Goal: Task Accomplishment & Management: Manage account settings

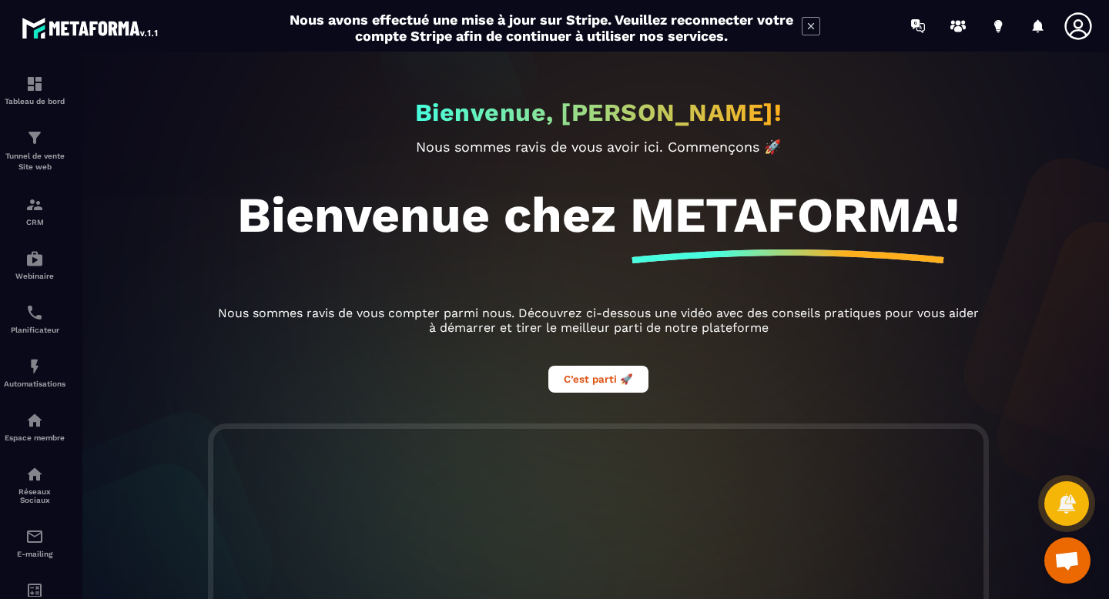
scroll to position [390, 0]
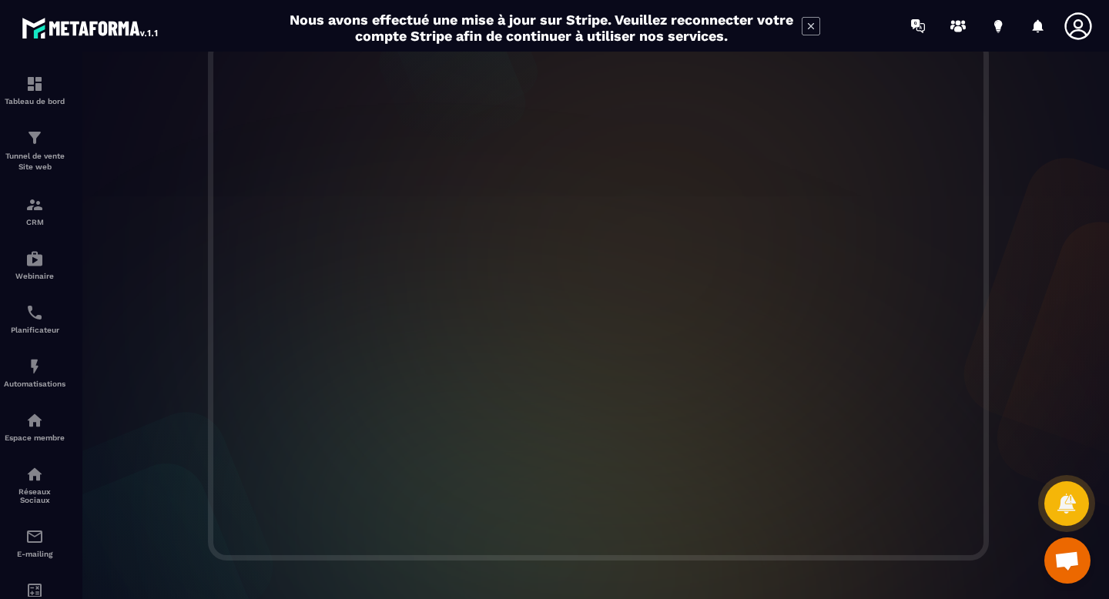
click at [810, 31] on icon at bounding box center [810, 26] width 18 height 18
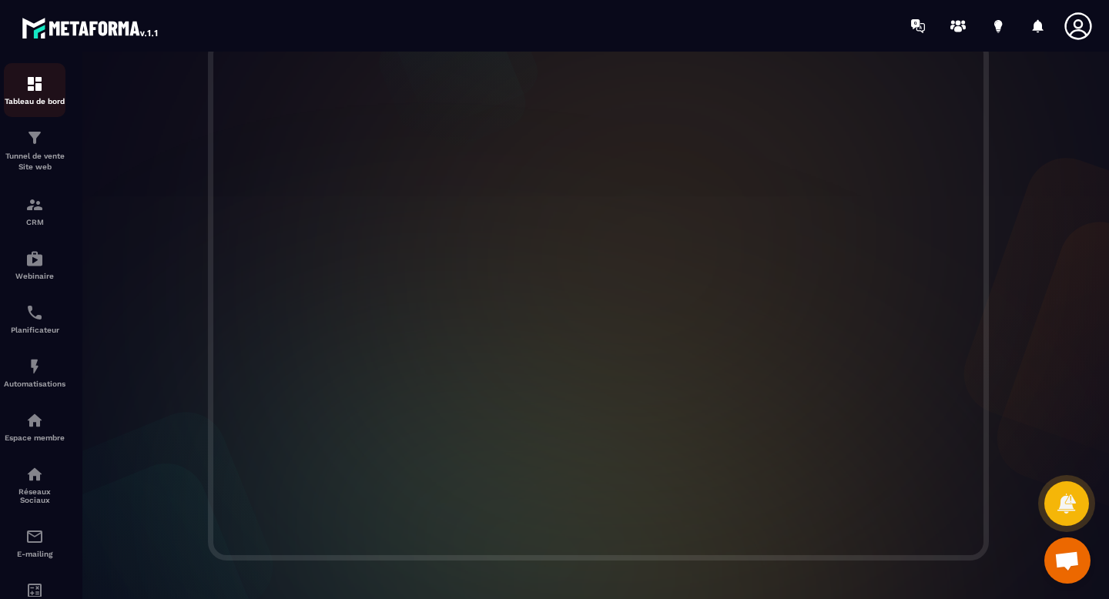
click at [37, 92] on img at bounding box center [34, 84] width 18 height 18
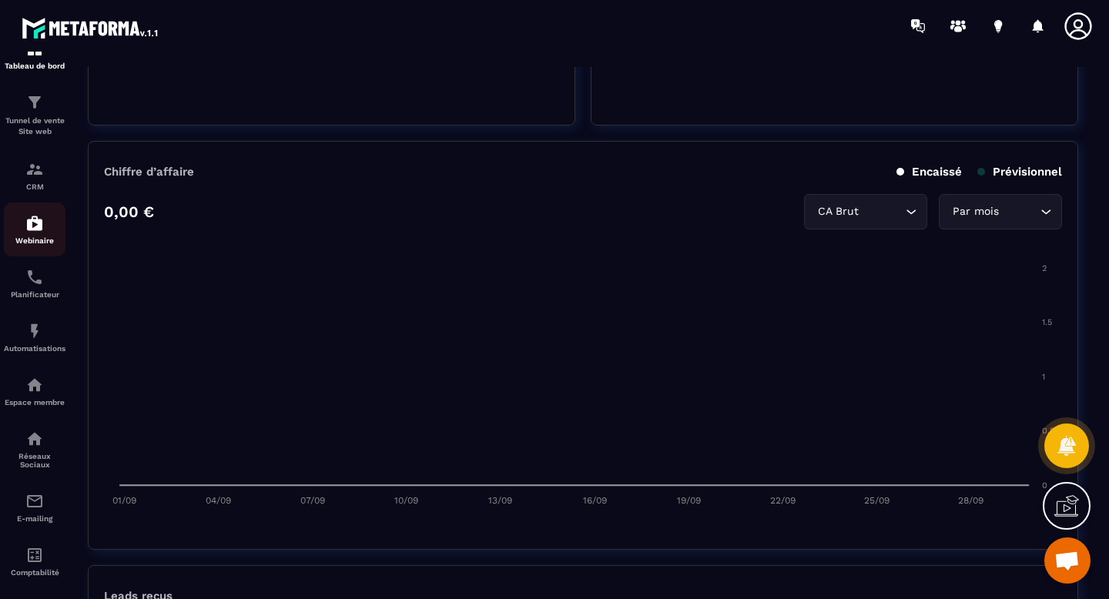
scroll to position [112, 0]
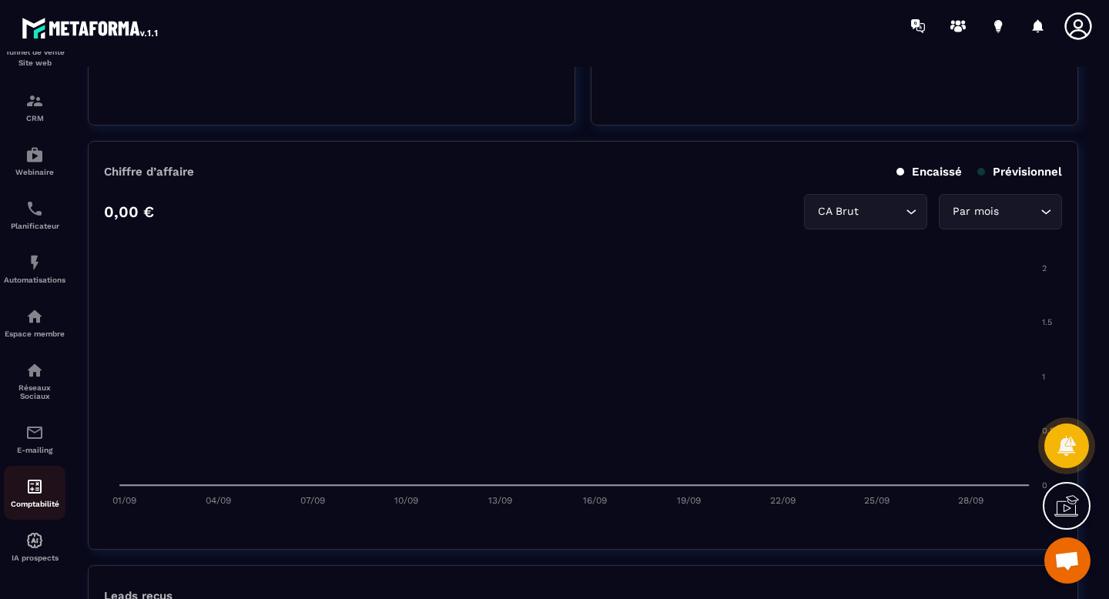
click at [35, 494] on div "Comptabilité" at bounding box center [35, 492] width 62 height 31
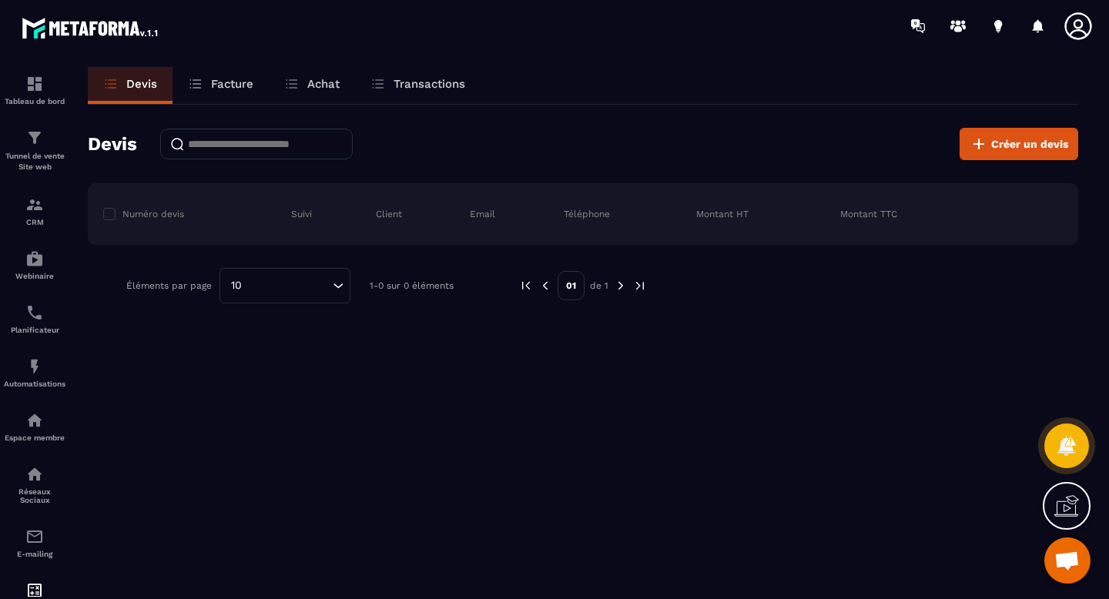
click at [123, 92] on link "Devis" at bounding box center [130, 85] width 85 height 37
click at [411, 87] on p "Transactions" at bounding box center [429, 84] width 72 height 14
click at [418, 81] on p "Transactions" at bounding box center [429, 84] width 72 height 14
click at [235, 79] on p "Facture" at bounding box center [232, 84] width 42 height 14
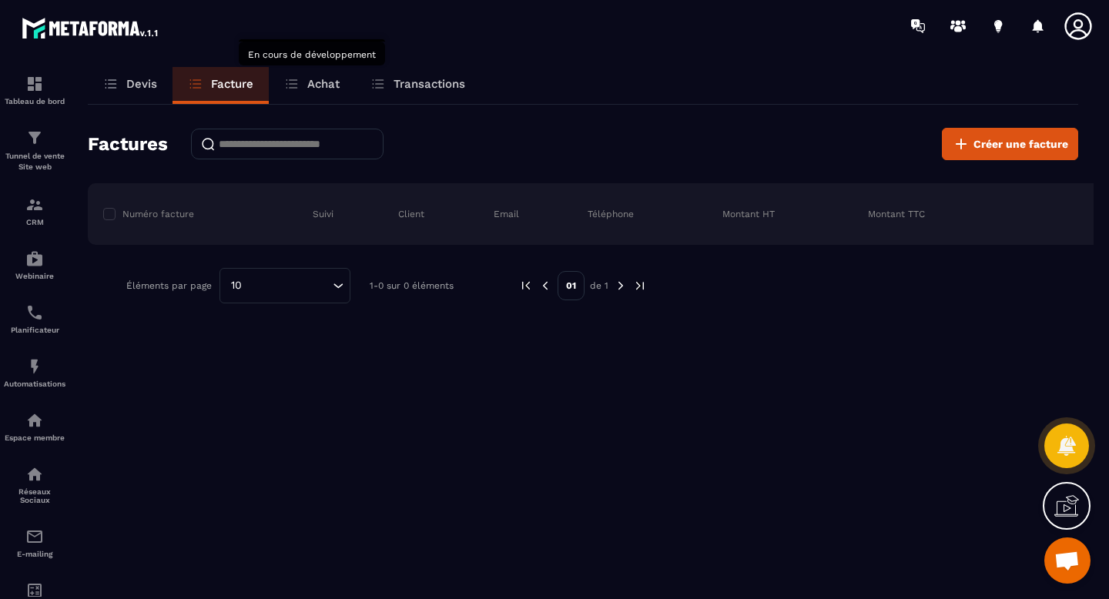
click at [319, 82] on p "Achat" at bounding box center [323, 84] width 32 height 14
click at [307, 77] on p "Achat" at bounding box center [323, 84] width 32 height 14
click at [293, 77] on icon at bounding box center [291, 83] width 15 height 15
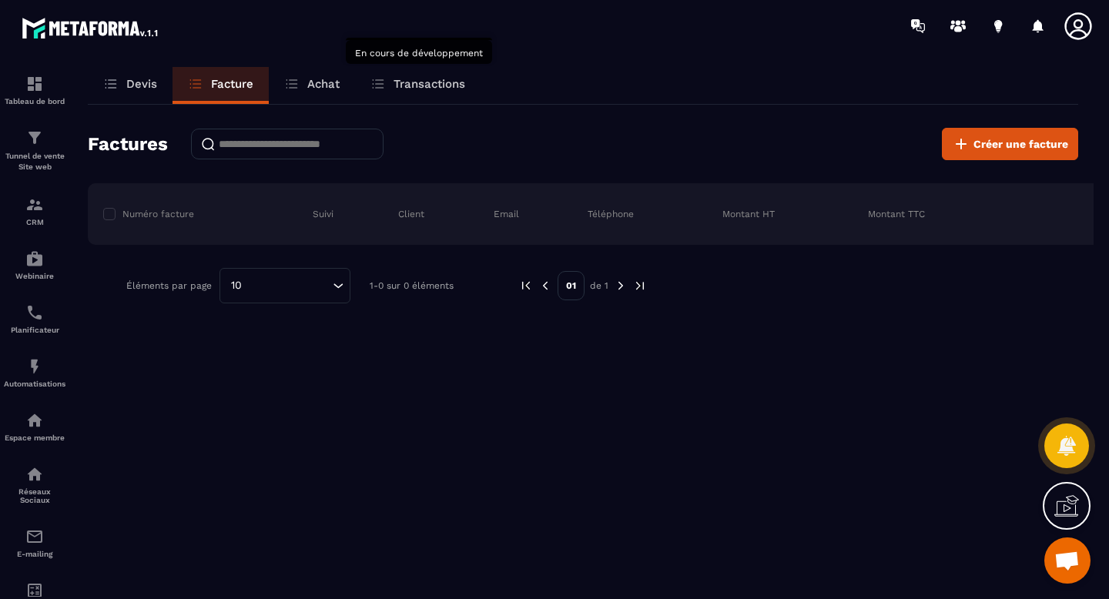
click at [430, 83] on p "Transactions" at bounding box center [429, 84] width 72 height 14
click at [380, 85] on icon at bounding box center [377, 83] width 15 height 15
click at [144, 83] on p "Devis" at bounding box center [141, 84] width 31 height 14
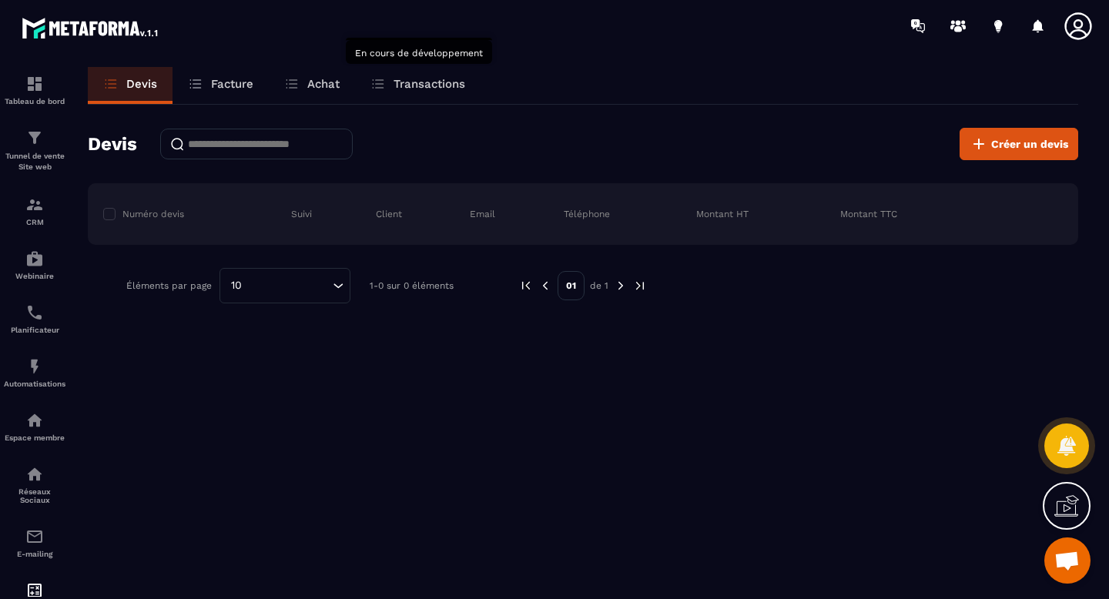
click at [423, 86] on p "Transactions" at bounding box center [429, 84] width 72 height 14
click at [216, 85] on p "Facture" at bounding box center [232, 84] width 42 height 14
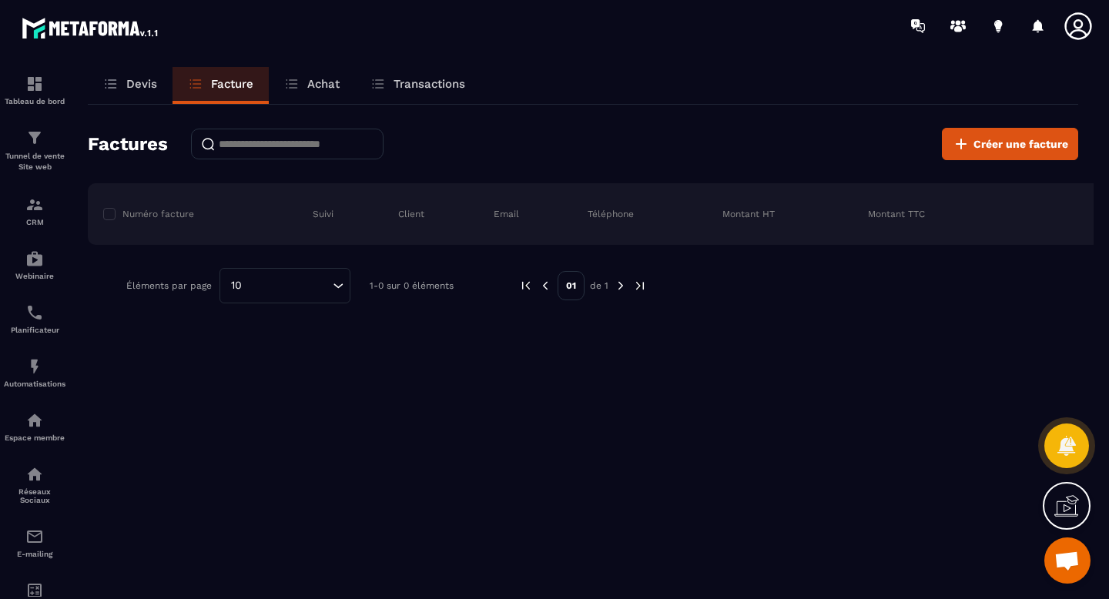
click at [135, 87] on p "Devis" at bounding box center [141, 84] width 31 height 14
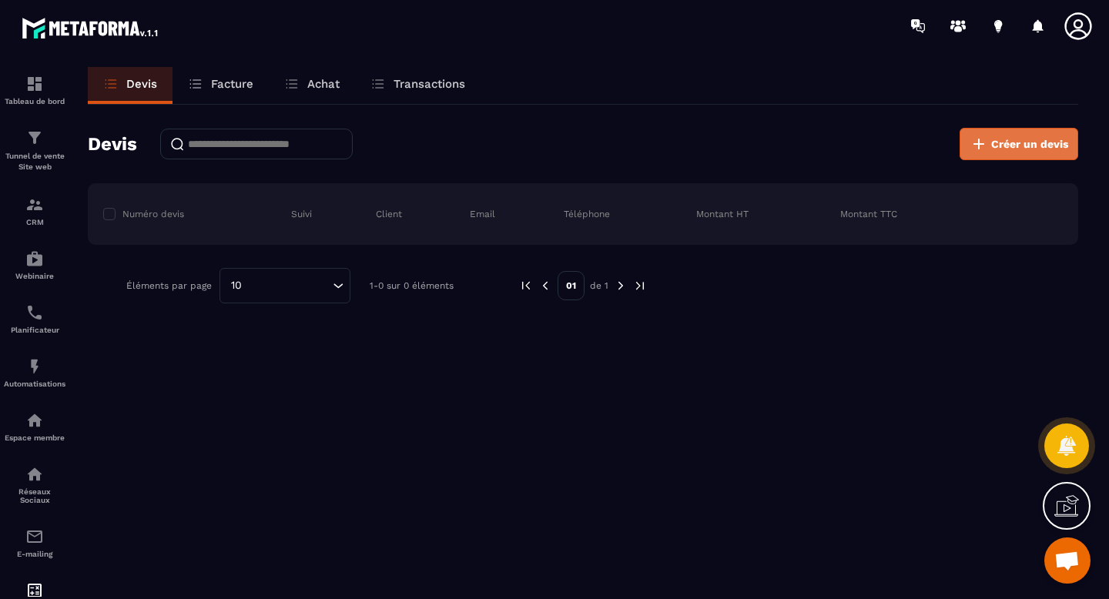
click at [1039, 151] on span "Créer un devis" at bounding box center [1029, 143] width 77 height 15
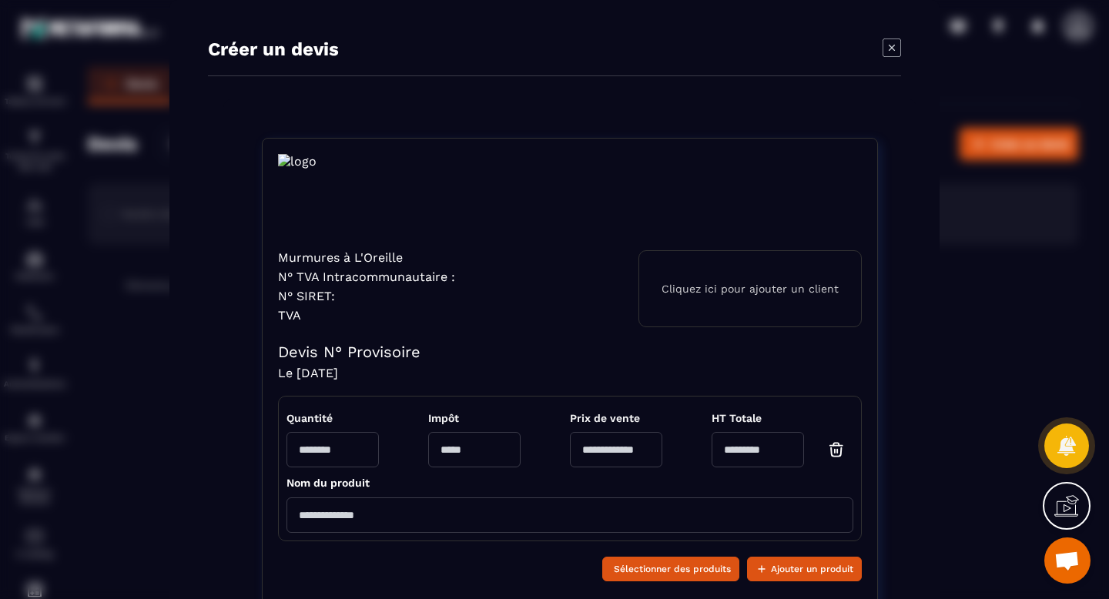
click at [885, 51] on icon "Modal window" at bounding box center [891, 47] width 18 height 18
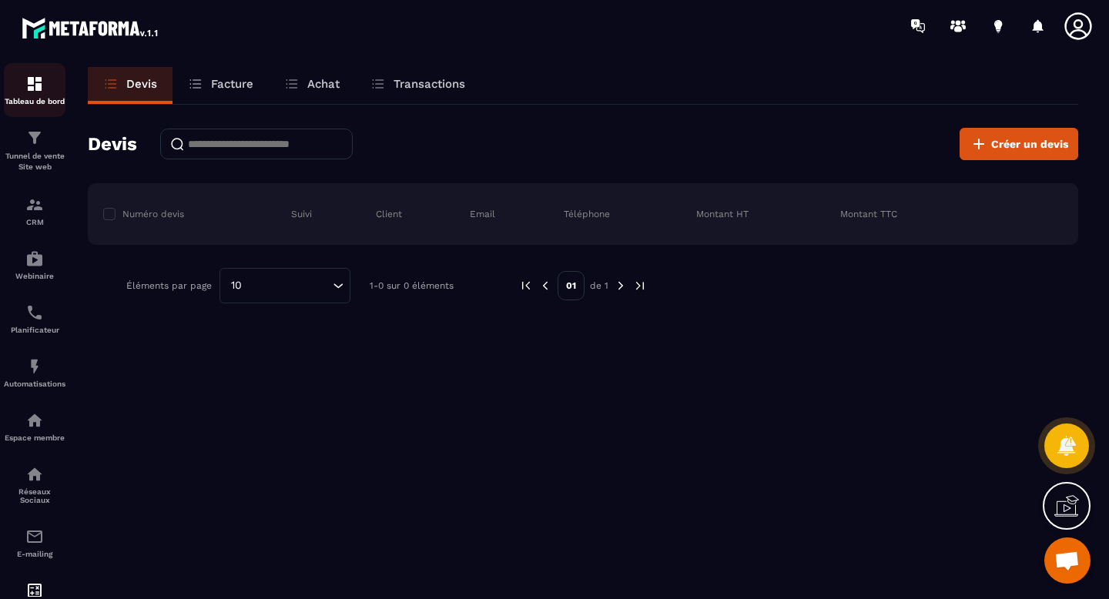
click at [31, 84] on img at bounding box center [34, 84] width 18 height 18
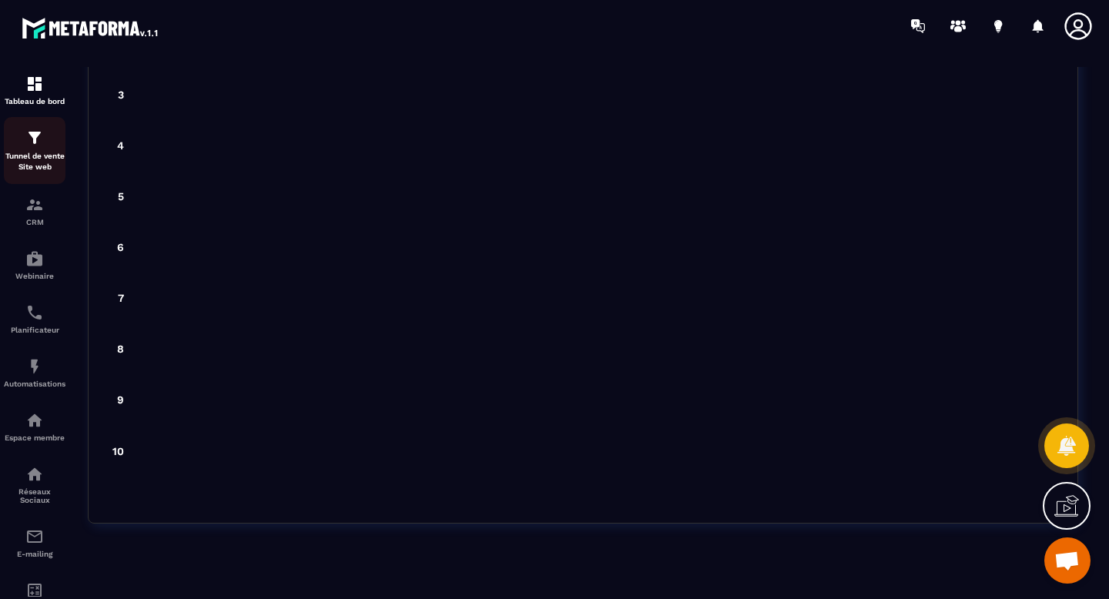
click at [35, 151] on div "Tunnel de vente Site web" at bounding box center [35, 151] width 62 height 44
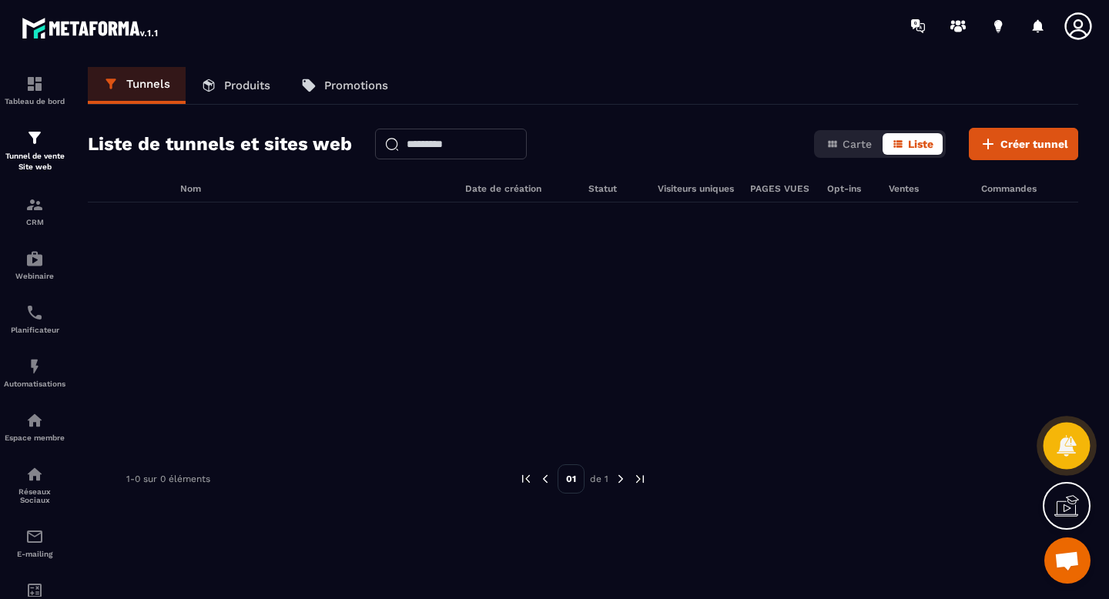
click at [1085, 450] on div at bounding box center [1066, 446] width 47 height 47
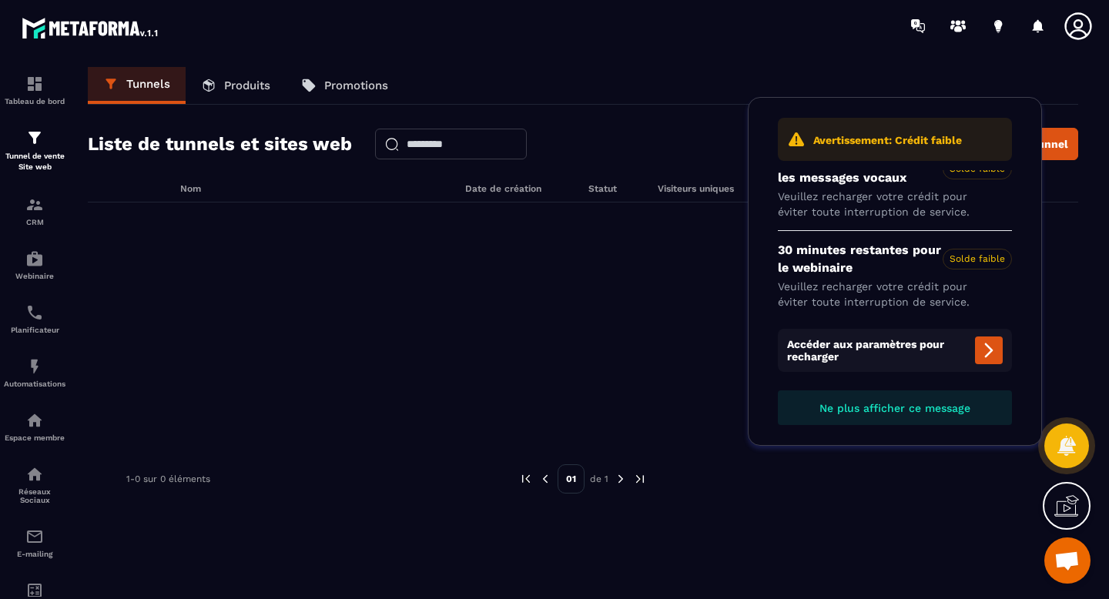
scroll to position [33, 0]
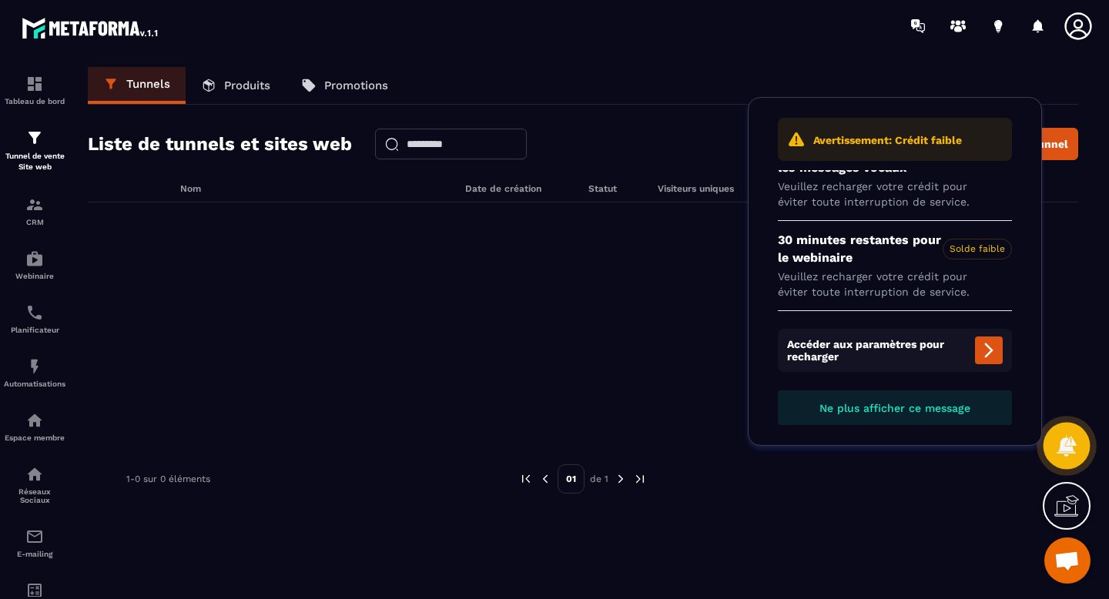
click at [1067, 446] on icon at bounding box center [1065, 445] width 19 height 21
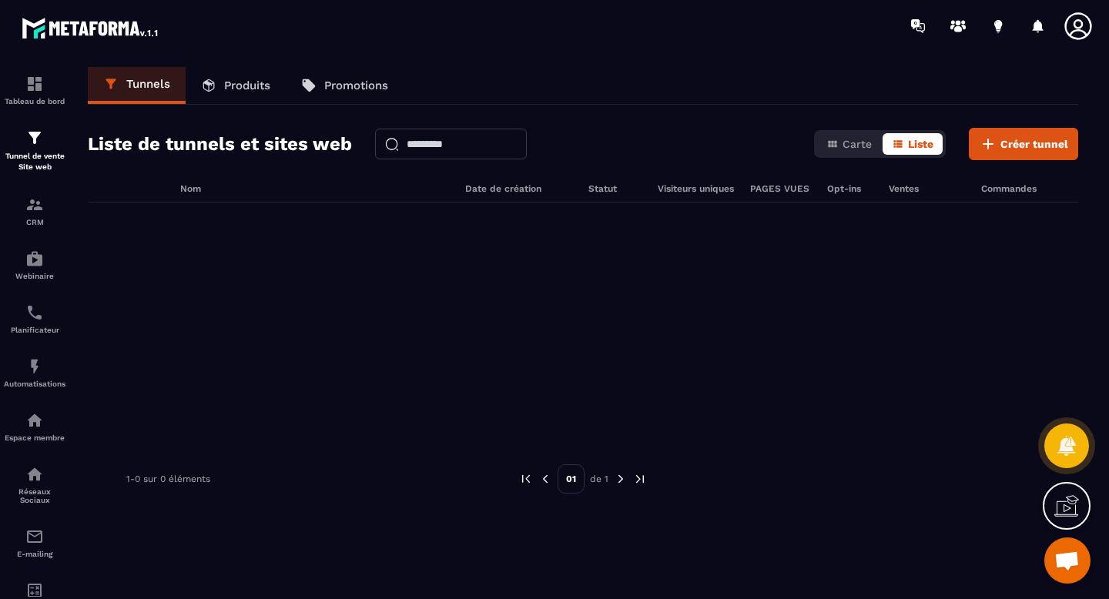
click at [1072, 515] on icon at bounding box center [1066, 508] width 24 height 15
click at [731, 355] on icon at bounding box center [733, 359] width 18 height 18
click at [41, 319] on img at bounding box center [34, 312] width 18 height 18
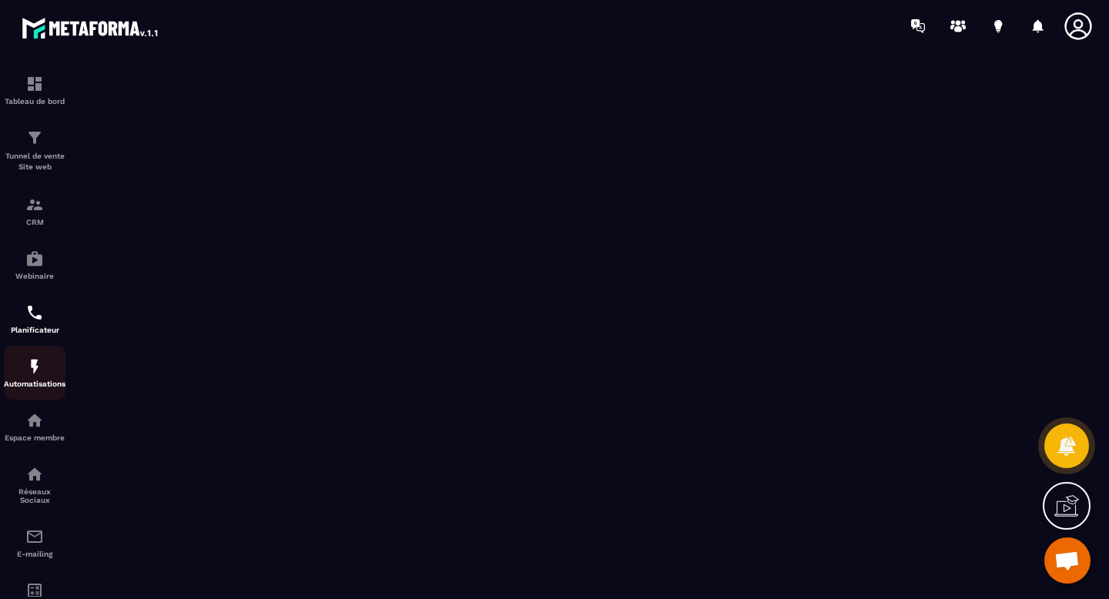
click at [30, 361] on img at bounding box center [34, 366] width 18 height 18
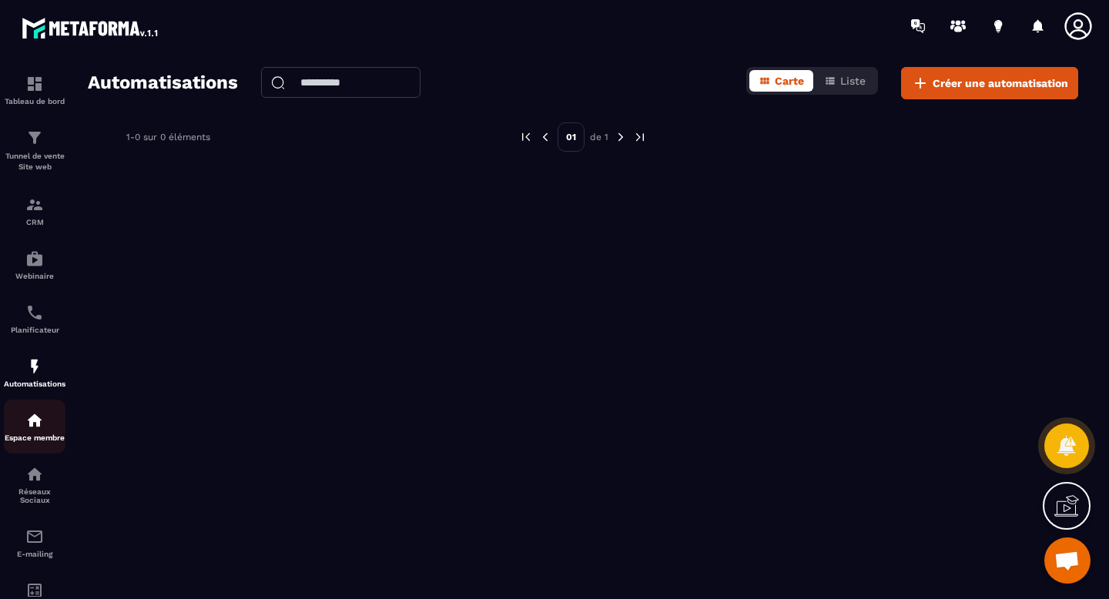
click at [41, 417] on img at bounding box center [34, 420] width 18 height 18
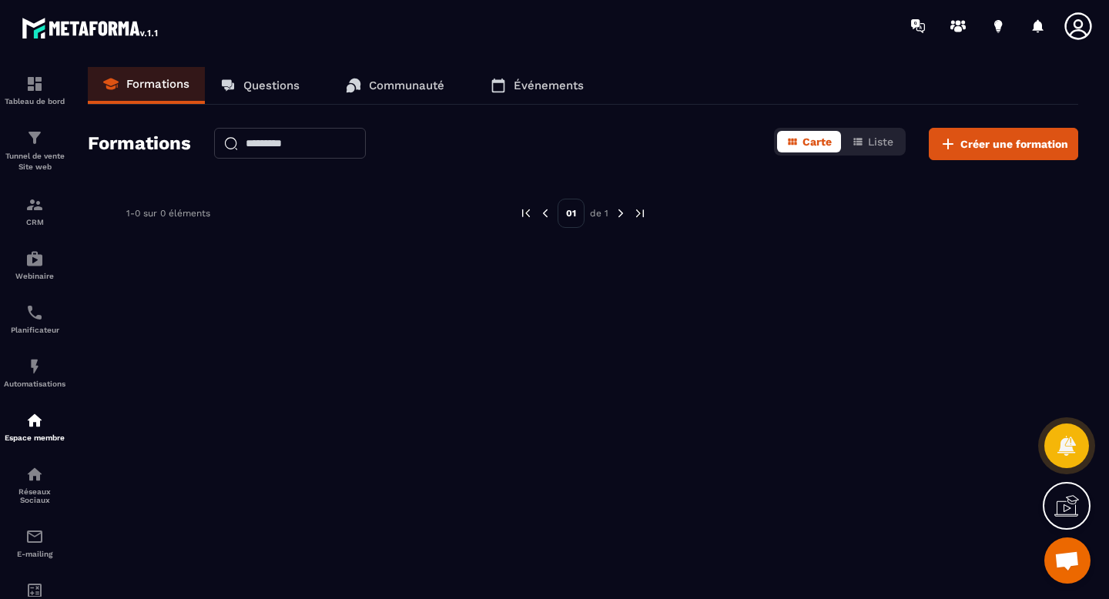
click at [423, 81] on p "Communauté" at bounding box center [406, 86] width 75 height 14
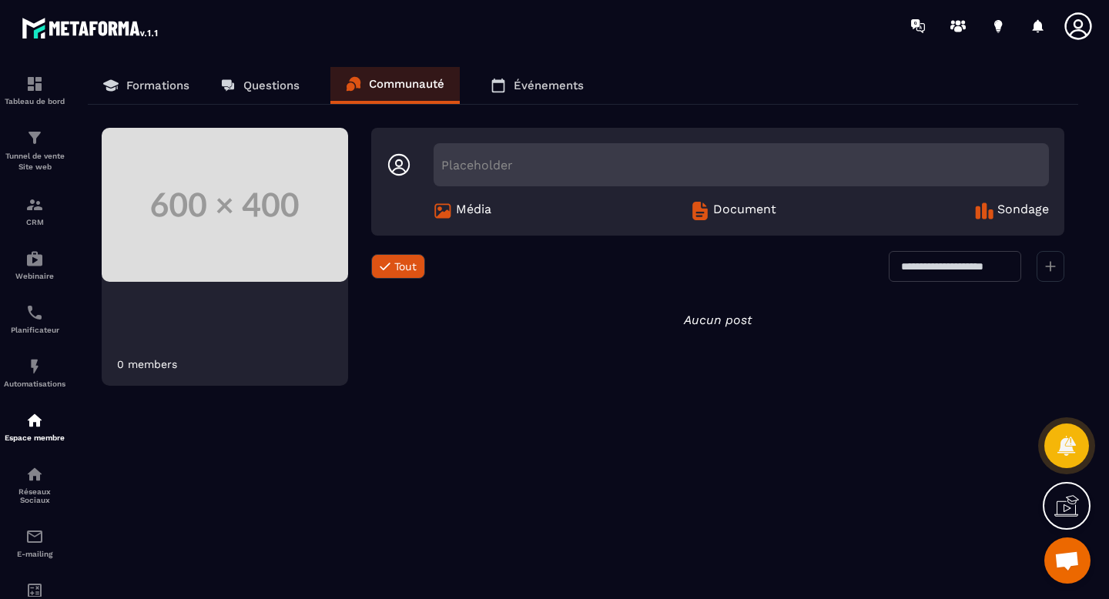
click at [1055, 264] on div at bounding box center [1050, 266] width 28 height 31
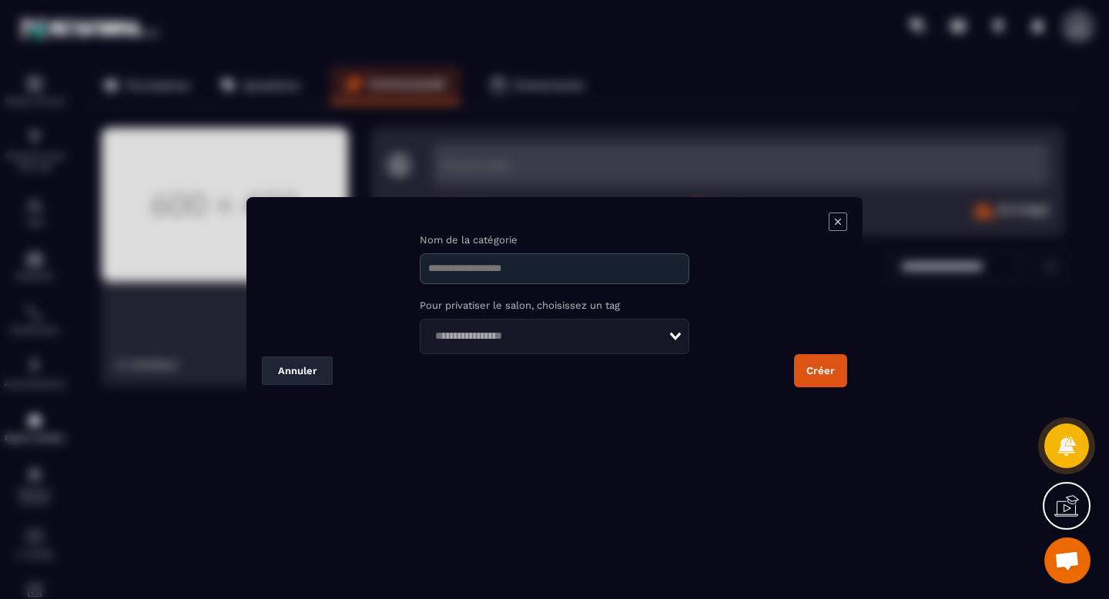
click at [837, 221] on icon "Modal window" at bounding box center [838, 221] width 6 height 6
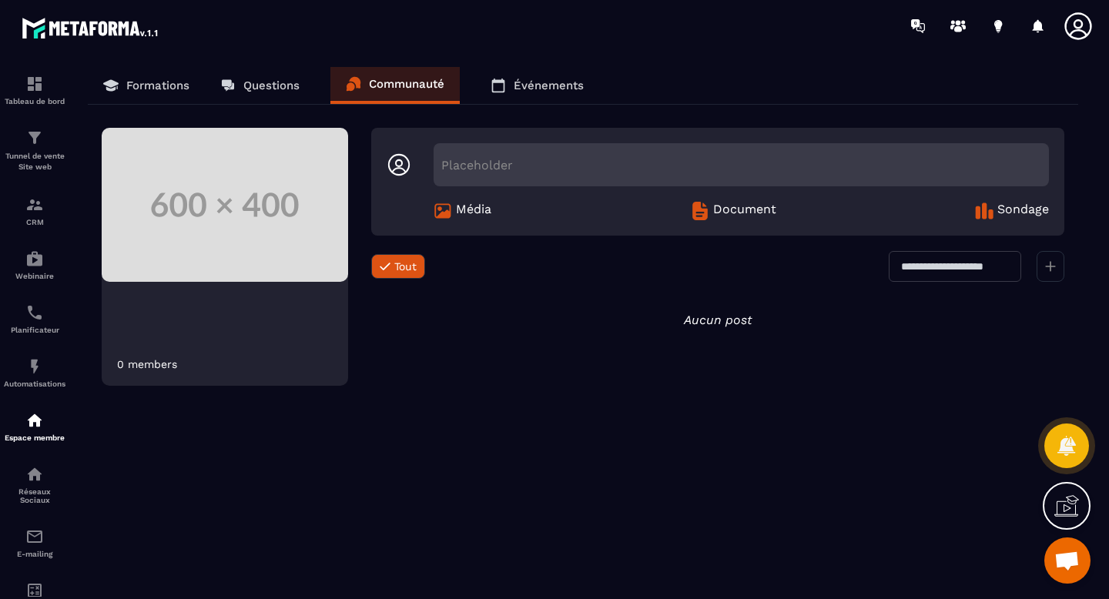
click at [1065, 503] on icon at bounding box center [1066, 505] width 25 height 25
click at [444, 89] on p "Communauté" at bounding box center [406, 84] width 75 height 14
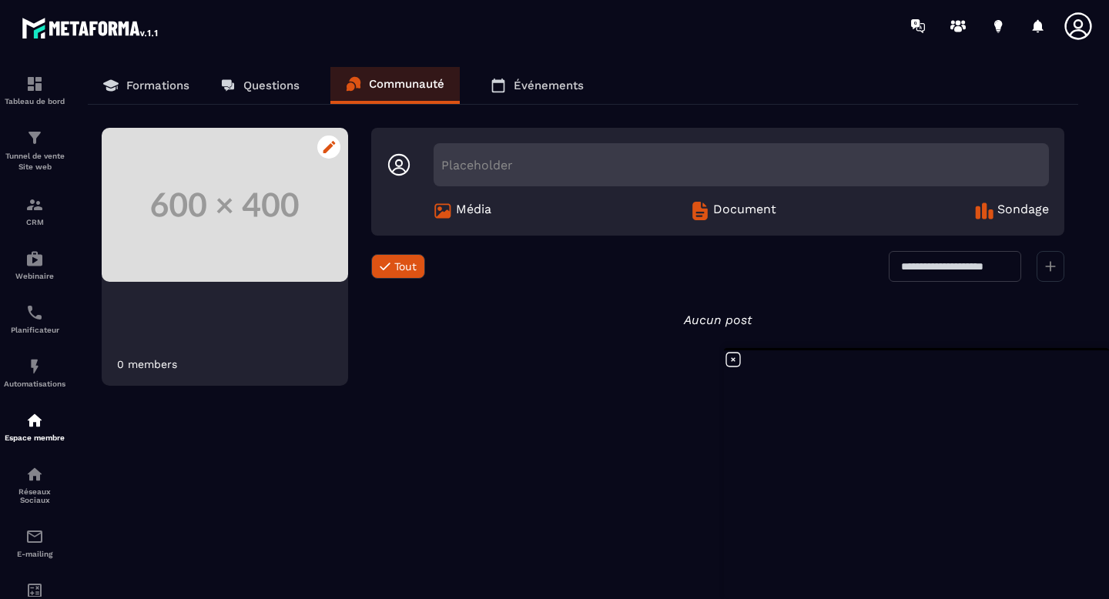
click at [231, 230] on img at bounding box center [225, 205] width 246 height 154
click at [393, 161] on icon at bounding box center [398, 164] width 25 height 25
click at [423, 77] on p "Communauté" at bounding box center [406, 84] width 75 height 14
click at [1047, 273] on div at bounding box center [1050, 266] width 28 height 31
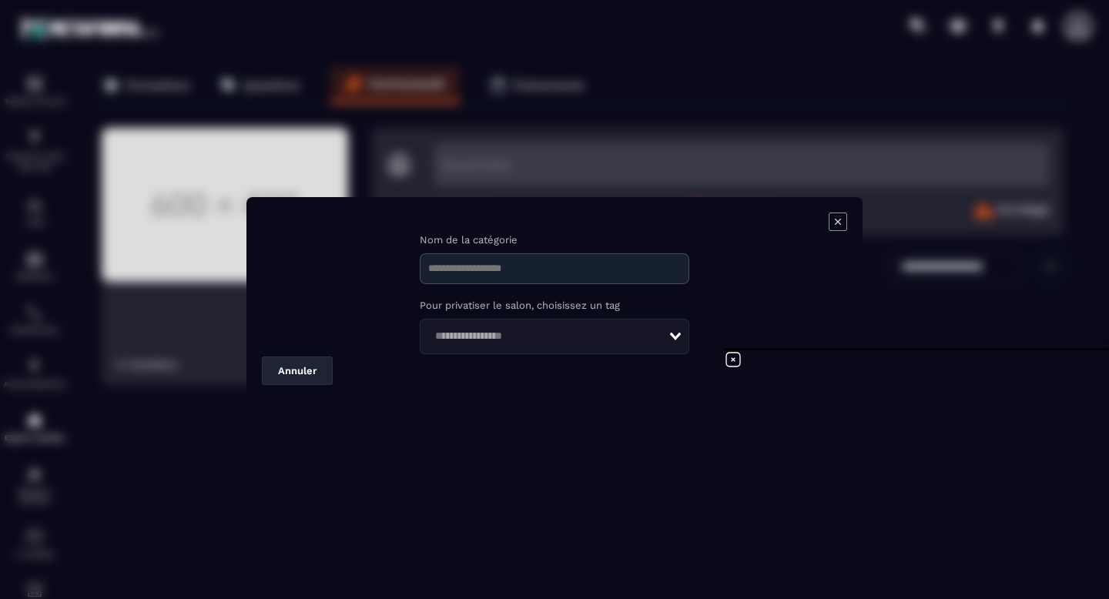
click at [837, 222] on icon "Modal window" at bounding box center [837, 221] width 18 height 18
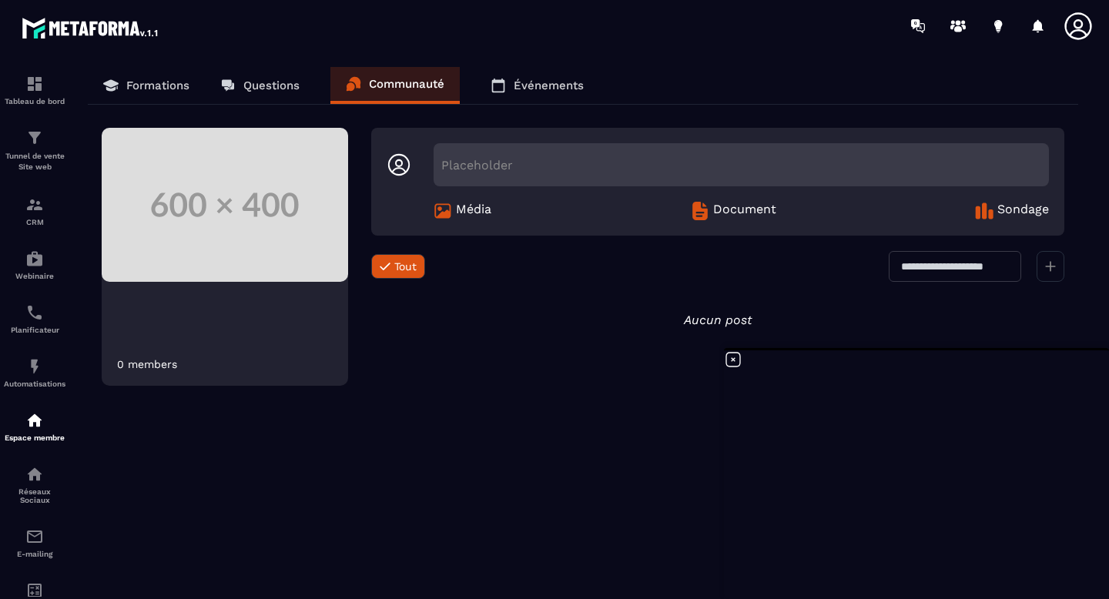
click at [520, 79] on p "Événements" at bounding box center [549, 86] width 70 height 14
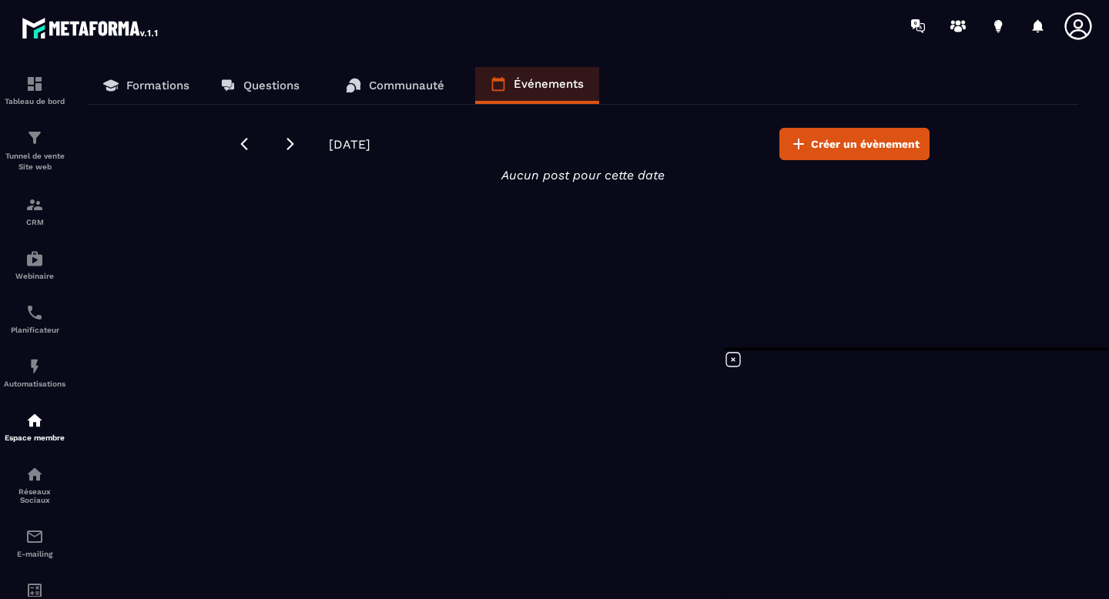
click at [408, 72] on link "Communauté" at bounding box center [394, 85] width 129 height 37
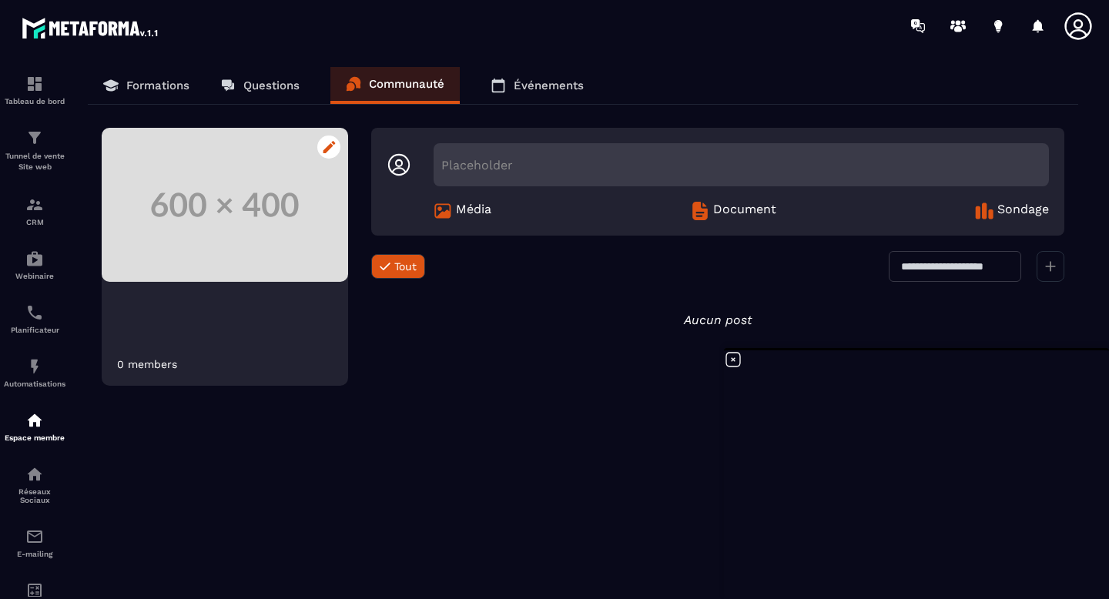
click at [289, 159] on img at bounding box center [225, 205] width 246 height 154
click at [333, 145] on icon at bounding box center [329, 147] width 13 height 12
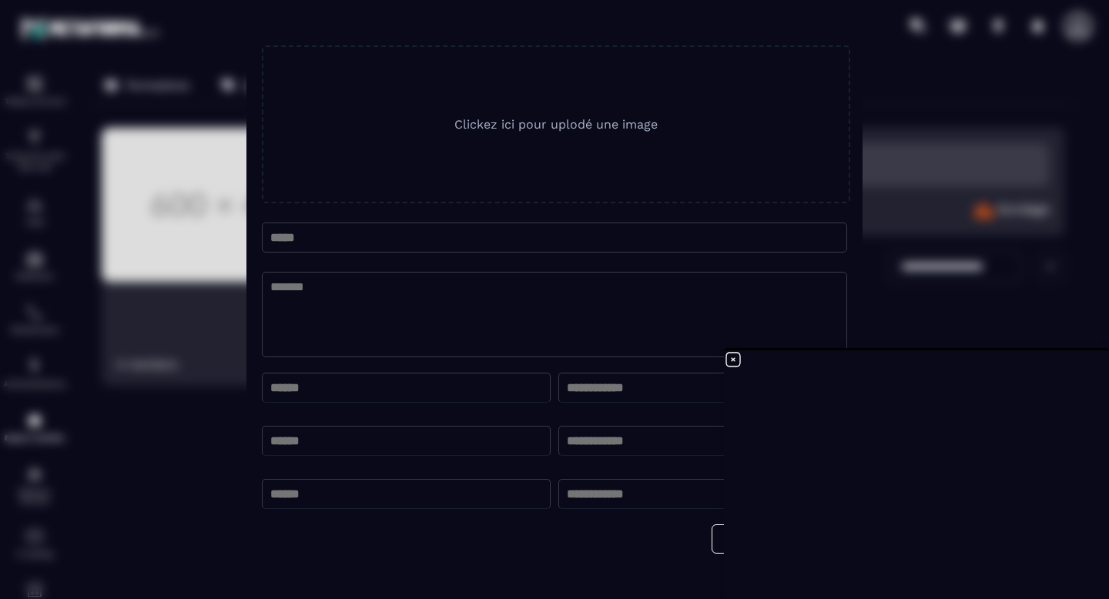
click at [818, 287] on textarea "Modal window" at bounding box center [554, 314] width 585 height 85
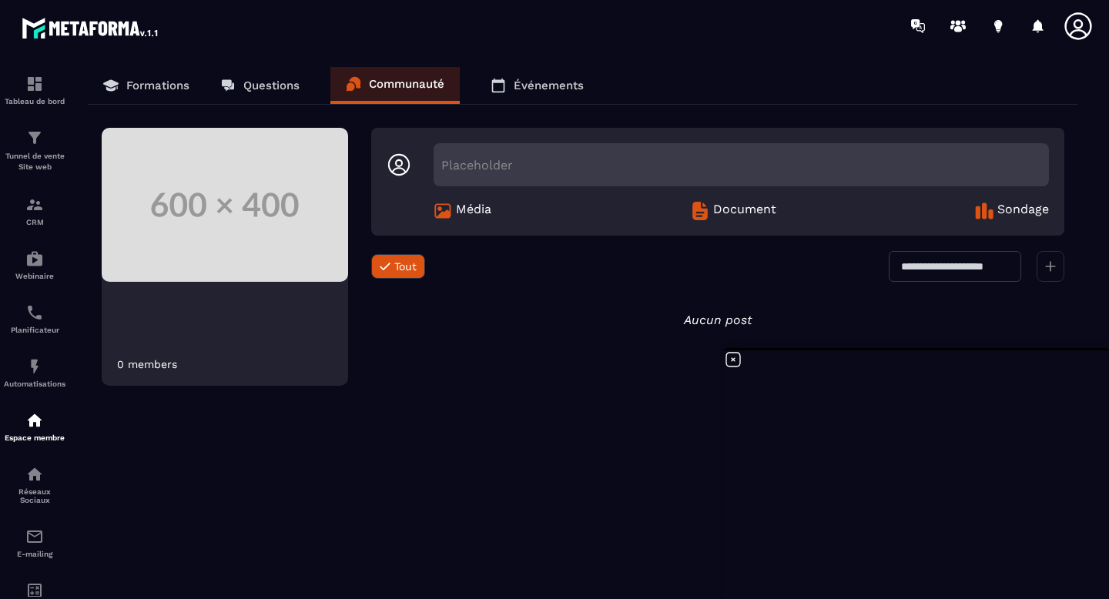
click at [457, 208] on span "Média" at bounding box center [473, 211] width 35 height 18
click at [761, 211] on span "Document" at bounding box center [744, 211] width 63 height 18
click at [728, 359] on icon at bounding box center [733, 359] width 18 height 18
click at [1059, 561] on span "Ouvrir le chat" at bounding box center [1066, 562] width 25 height 22
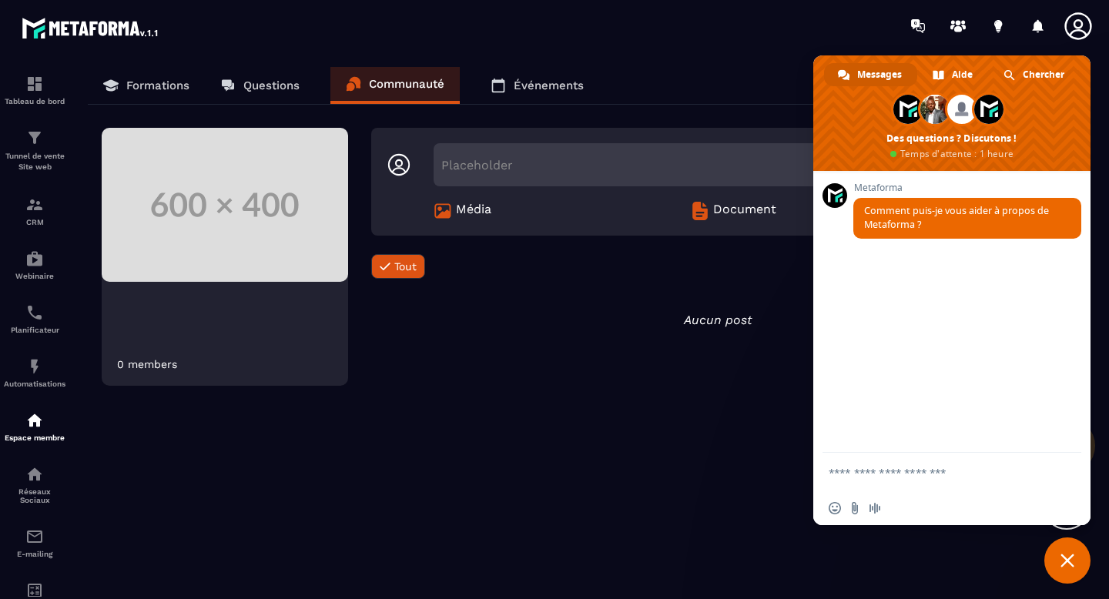
click at [1062, 562] on span "Fermer le chat" at bounding box center [1067, 561] width 14 height 14
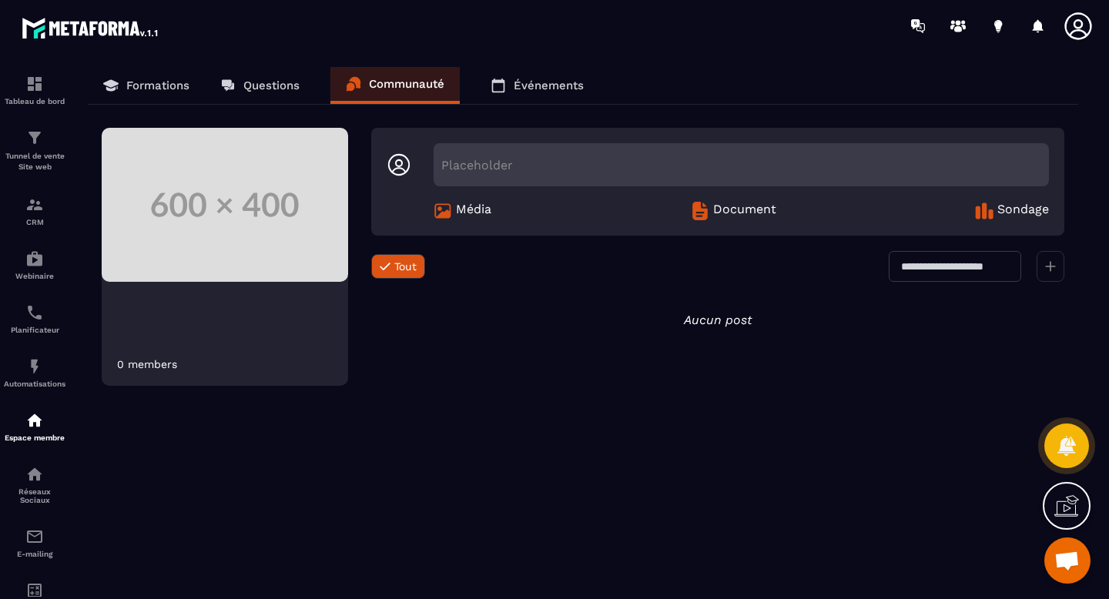
click at [548, 85] on p "Événements" at bounding box center [549, 86] width 70 height 14
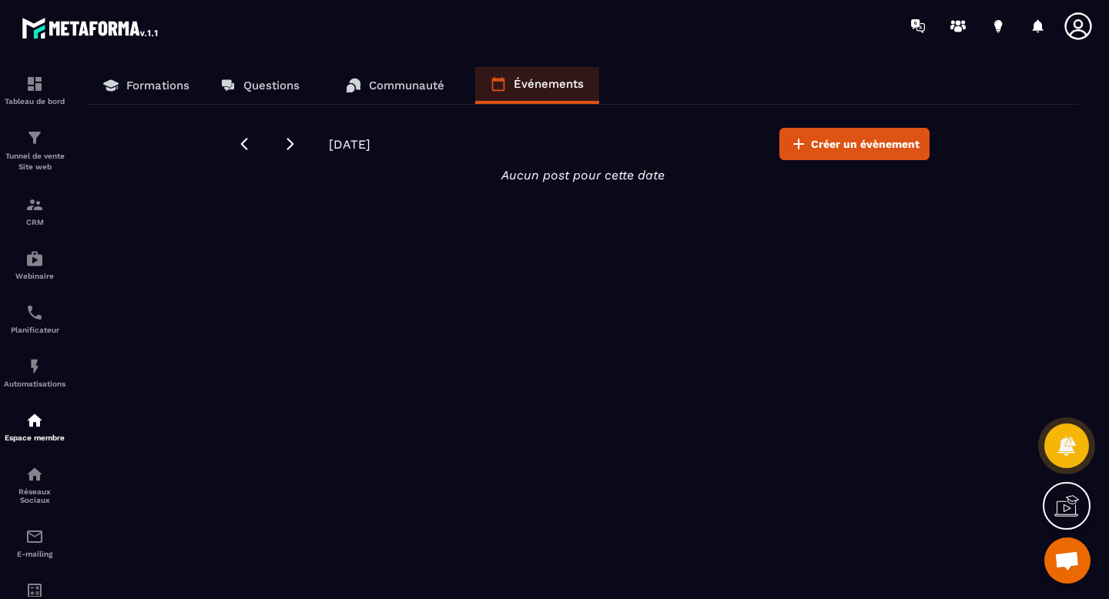
click at [423, 83] on p "Communauté" at bounding box center [406, 86] width 75 height 14
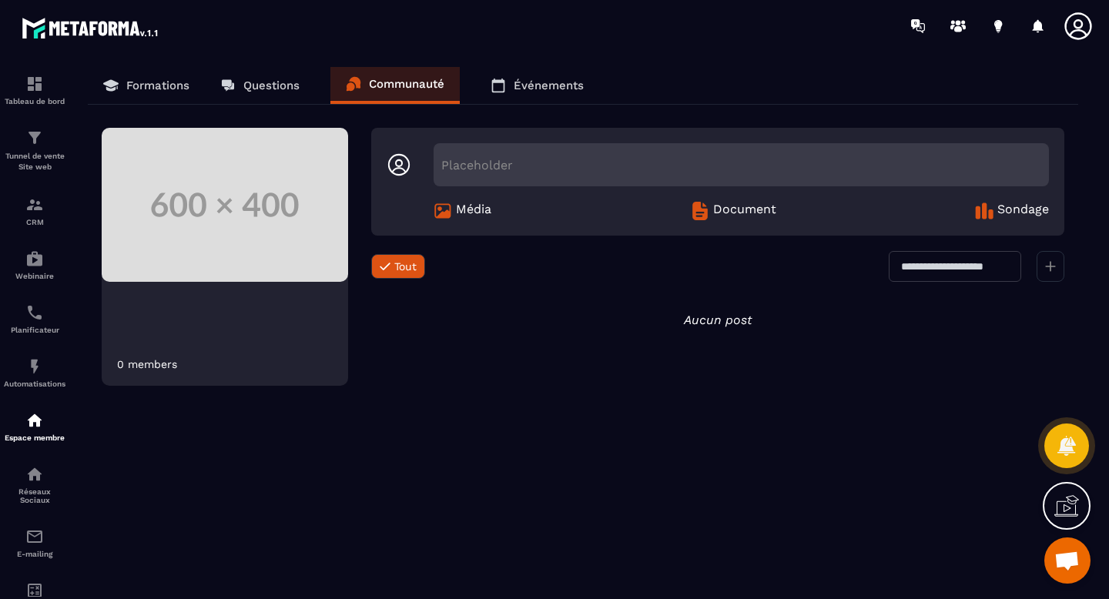
click at [279, 90] on p "Questions" at bounding box center [271, 86] width 56 height 14
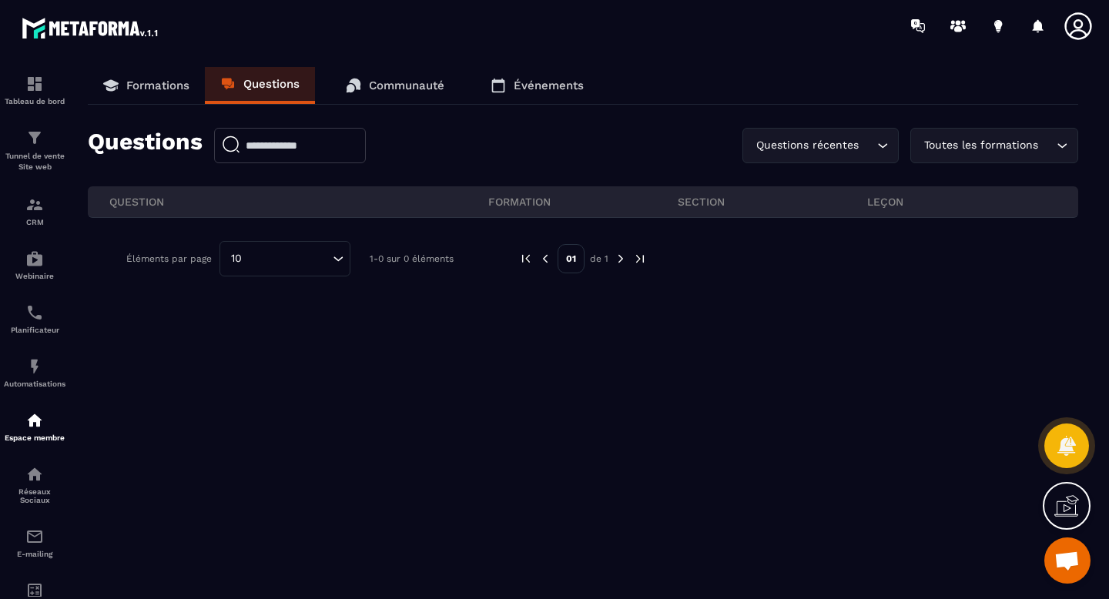
click at [145, 82] on p "Formations" at bounding box center [157, 86] width 63 height 14
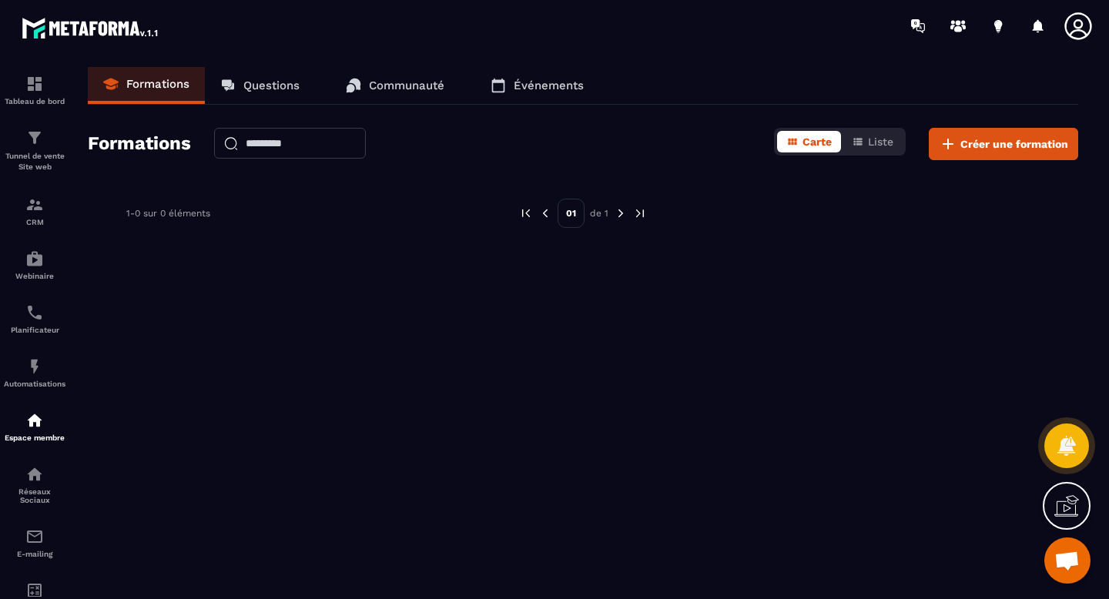
click at [410, 90] on p "Communauté" at bounding box center [406, 86] width 75 height 14
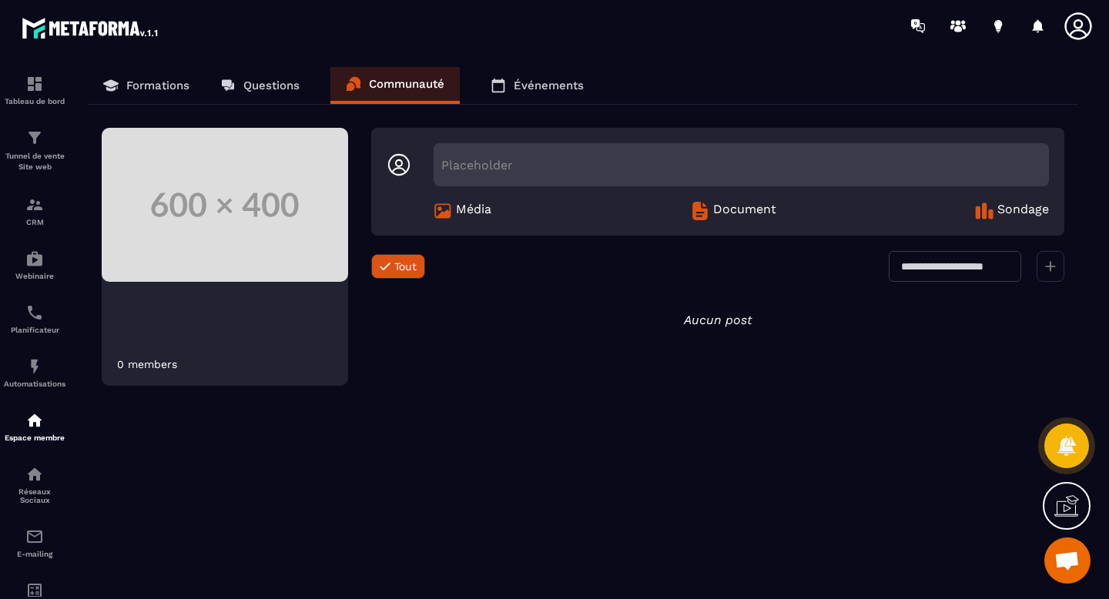
click at [400, 168] on icon at bounding box center [399, 165] width 22 height 22
click at [397, 162] on icon at bounding box center [398, 164] width 25 height 25
click at [918, 25] on icon at bounding box center [915, 24] width 8 height 10
click at [949, 22] on icon at bounding box center [957, 26] width 25 height 25
click at [1001, 25] on icon at bounding box center [997, 26] width 25 height 25
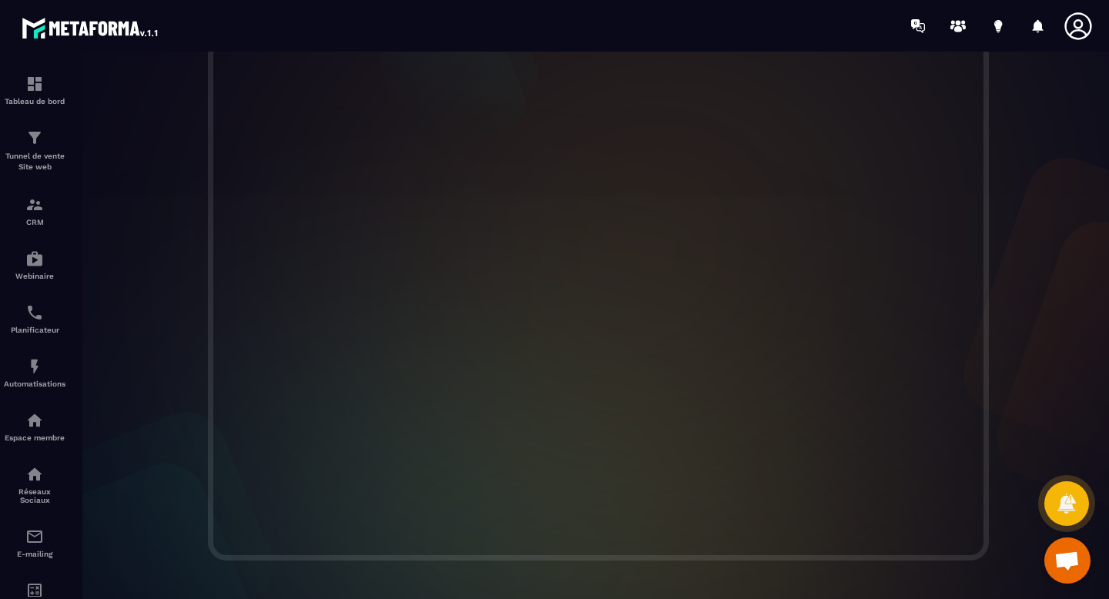
scroll to position [390, 0]
click at [1076, 27] on icon at bounding box center [1077, 25] width 27 height 27
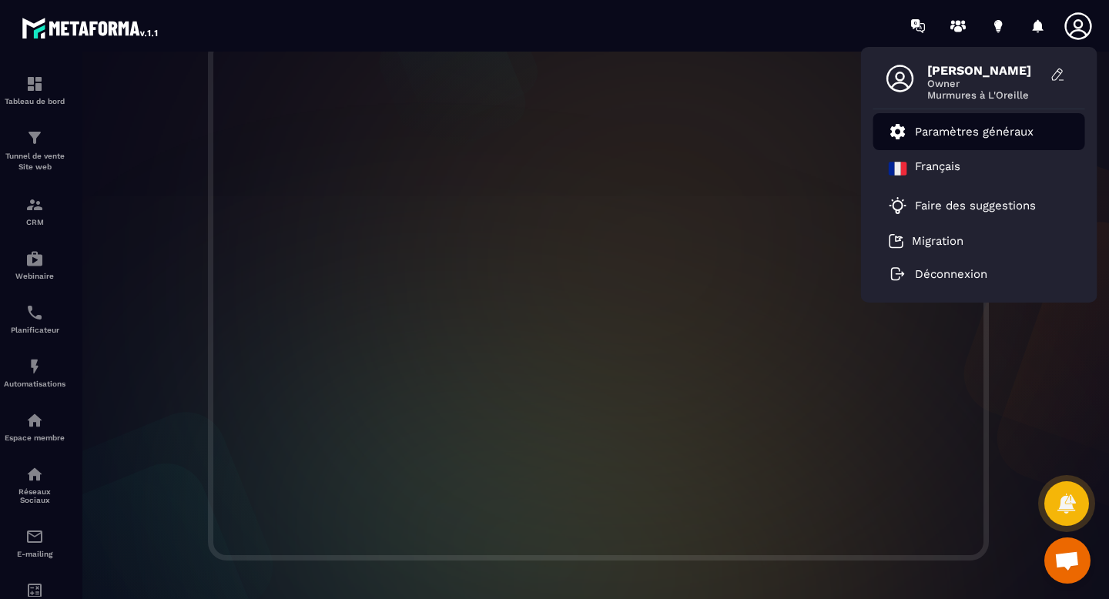
click at [1005, 138] on link "Paramètres généraux" at bounding box center [960, 131] width 145 height 18
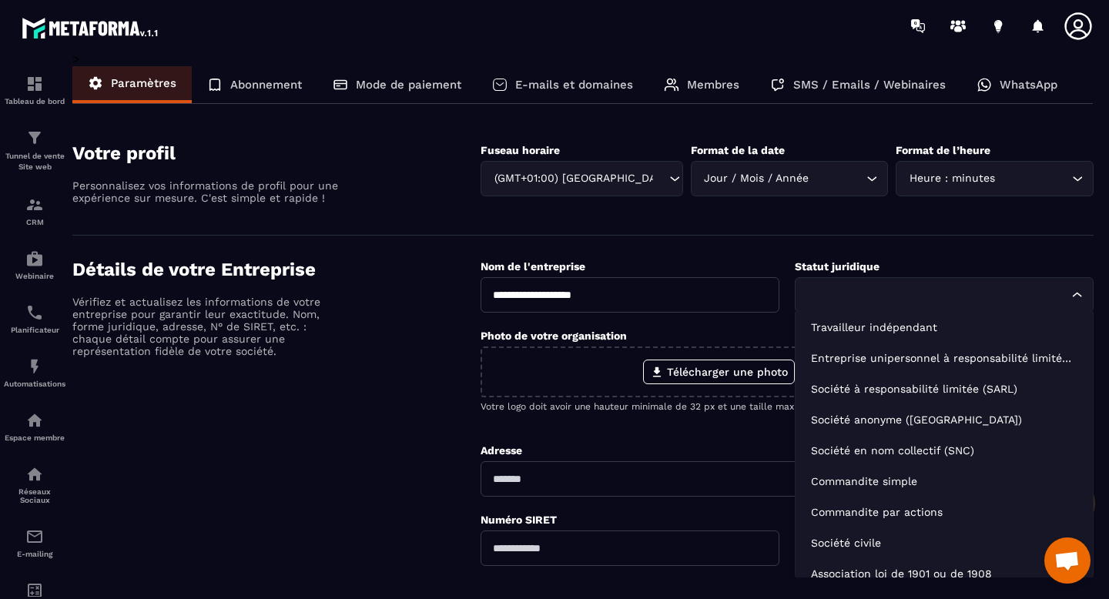
click at [865, 293] on input "Search for option" at bounding box center [936, 294] width 263 height 17
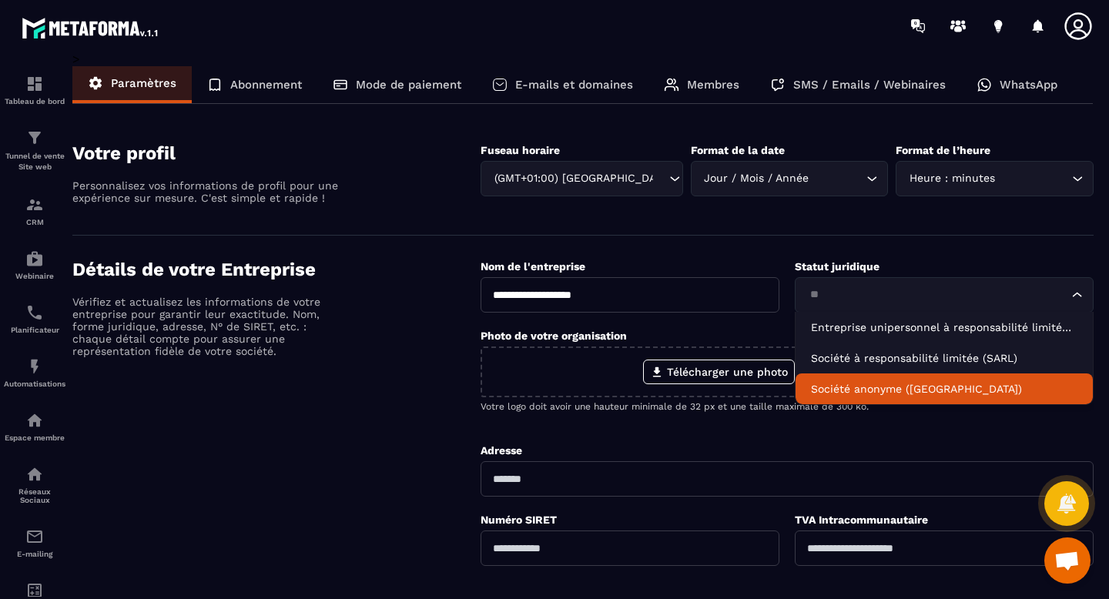
click at [1024, 382] on p "Société anonyme ([GEOGRAPHIC_DATA])" at bounding box center [944, 388] width 266 height 15
type input "**"
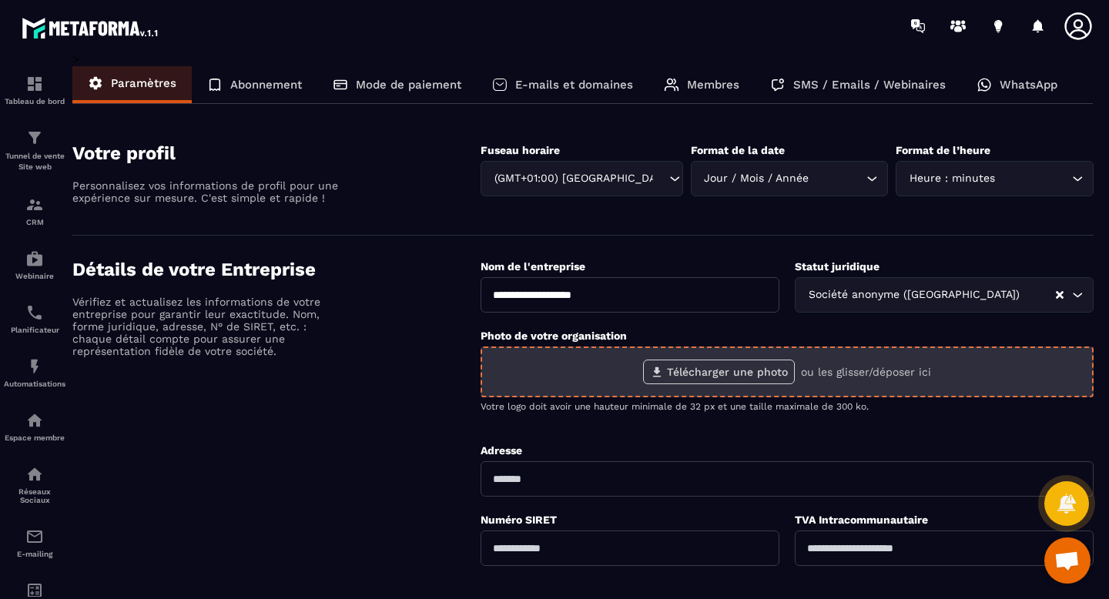
click at [726, 370] on label "Télécharger une photo" at bounding box center [719, 372] width 152 height 25
click at [0, 0] on input "Télécharger une photo" at bounding box center [0, 0] width 0 height 0
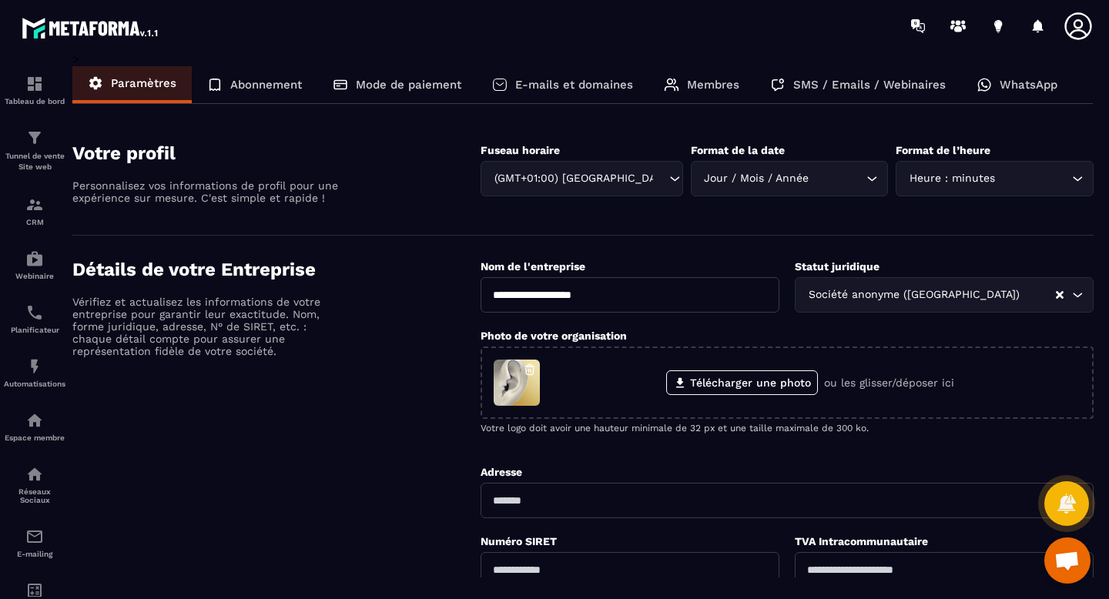
click at [683, 497] on input "text" at bounding box center [786, 500] width 613 height 35
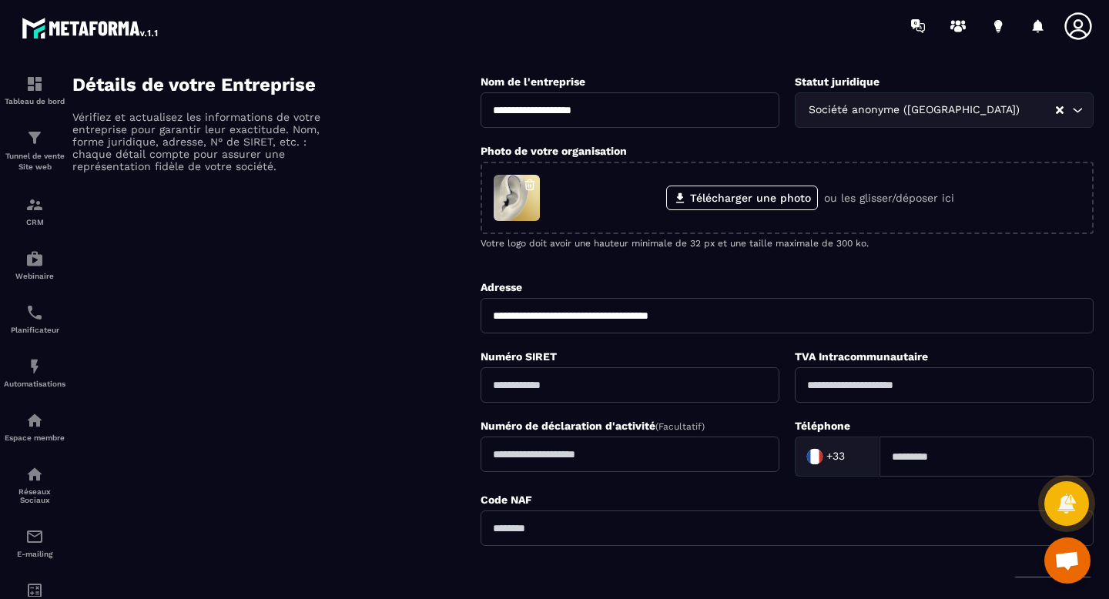
scroll to position [186, 0]
type input "**********"
click at [679, 379] on input "text" at bounding box center [629, 383] width 299 height 35
click at [637, 383] on input "text" at bounding box center [629, 383] width 299 height 35
paste input "**********"
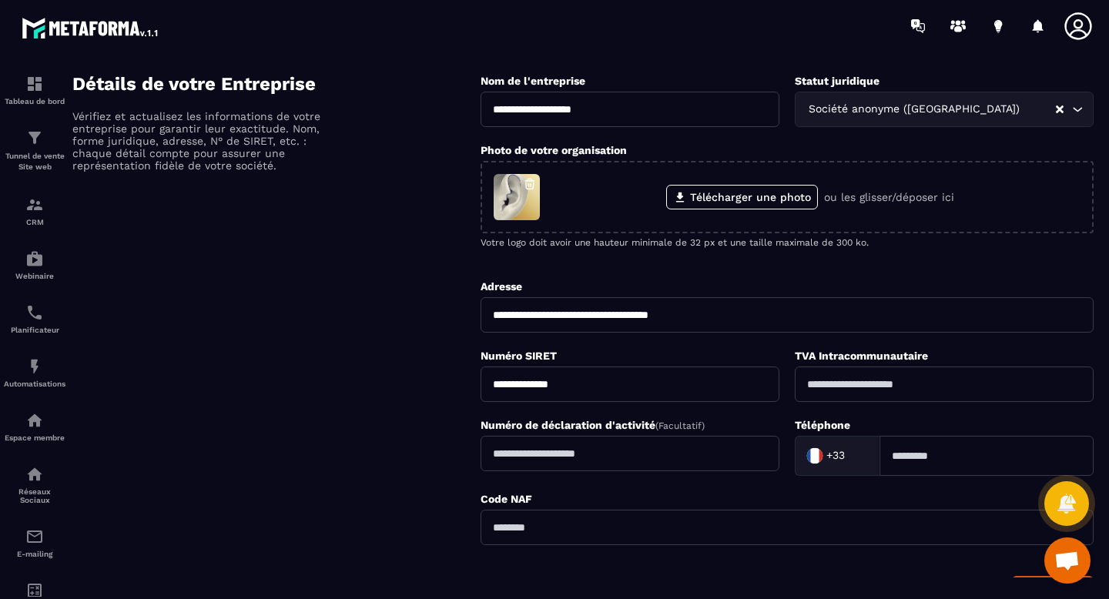
type input "**********"
click at [816, 382] on input "text" at bounding box center [944, 383] width 299 height 35
paste input "**********"
type input "**********"
click at [906, 446] on input at bounding box center [986, 456] width 214 height 40
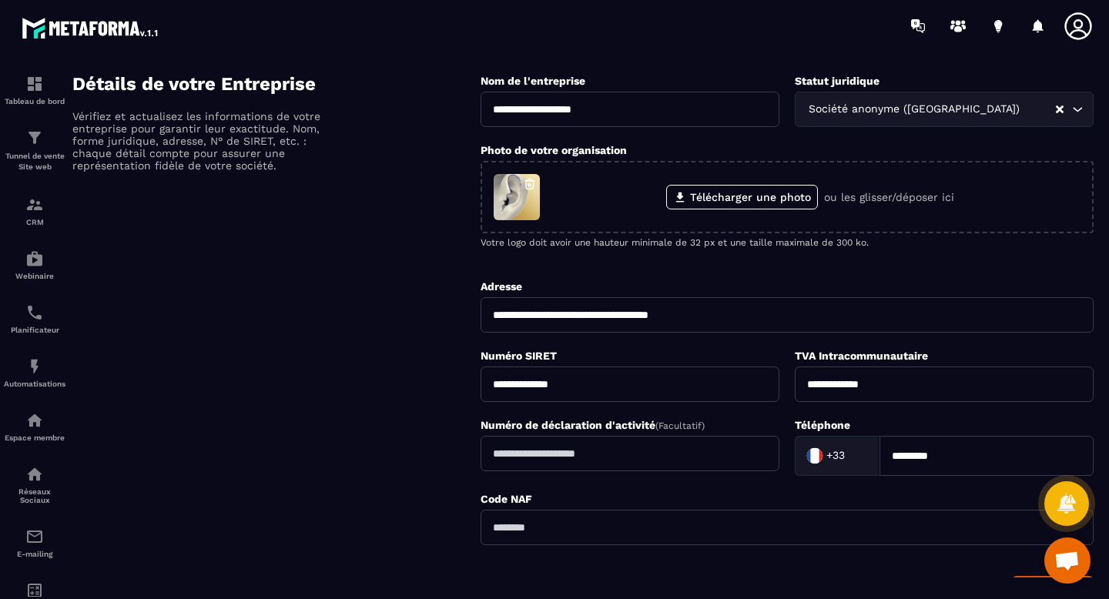
type input "*********"
click at [829, 520] on input "text" at bounding box center [786, 527] width 613 height 35
click at [680, 522] on input "text" at bounding box center [786, 527] width 613 height 35
paste input "*****"
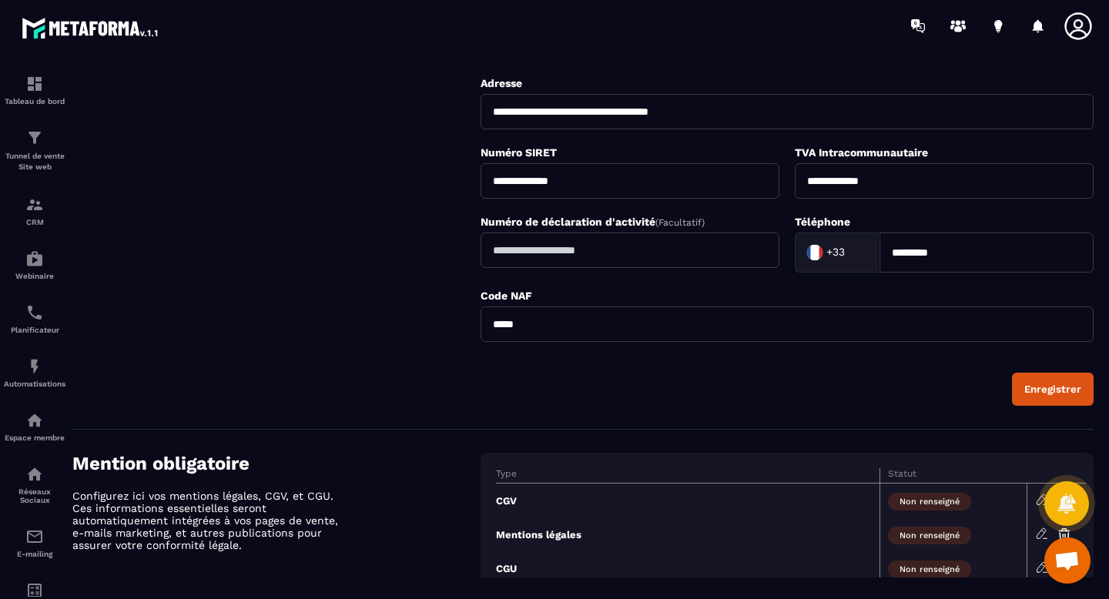
scroll to position [430, 0]
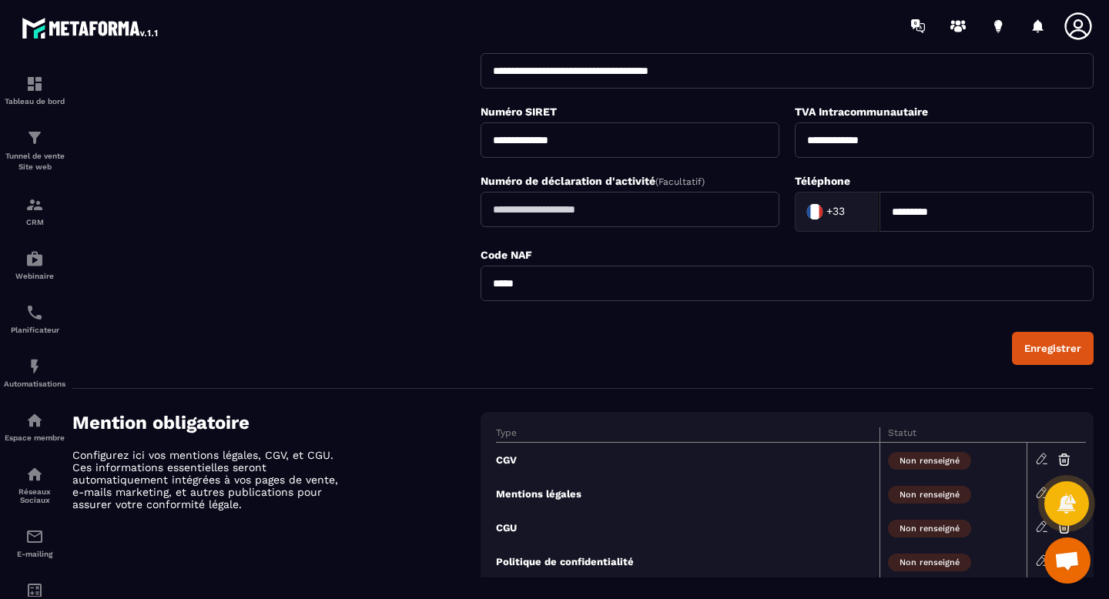
type input "*****"
click at [1025, 344] on div "Enregistrer" at bounding box center [1052, 349] width 57 height 12
